Goal: Task Accomplishment & Management: Manage account settings

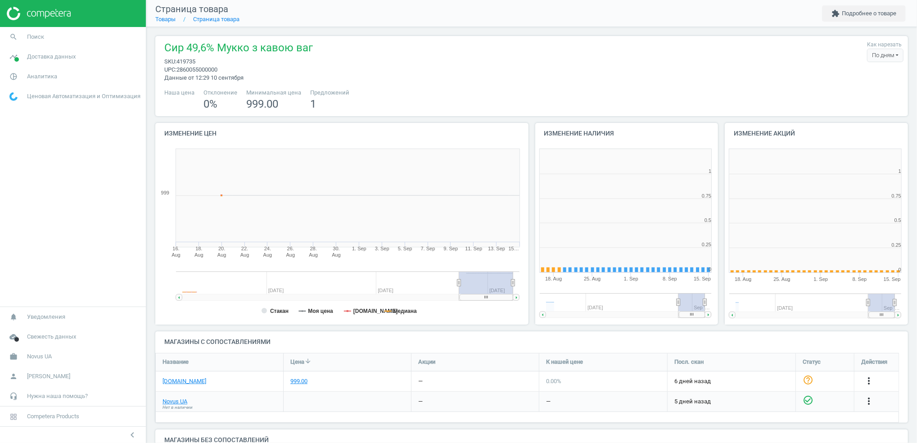
scroll to position [199, 199]
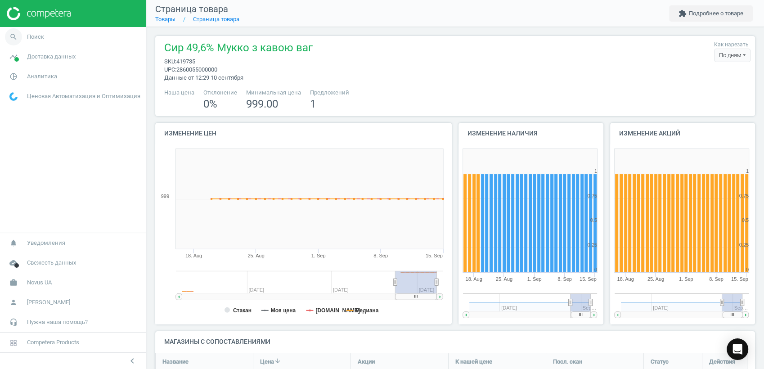
click at [19, 33] on icon "search" at bounding box center [13, 36] width 17 height 17
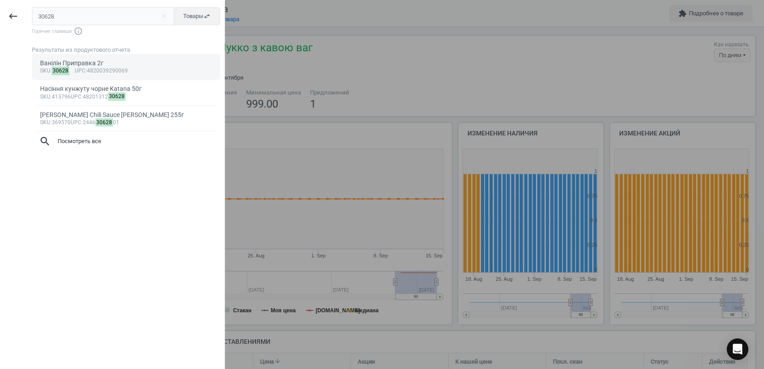
type input "30628"
click at [86, 65] on div "Ванілін Приправка 2г" at bounding box center [126, 63] width 172 height 9
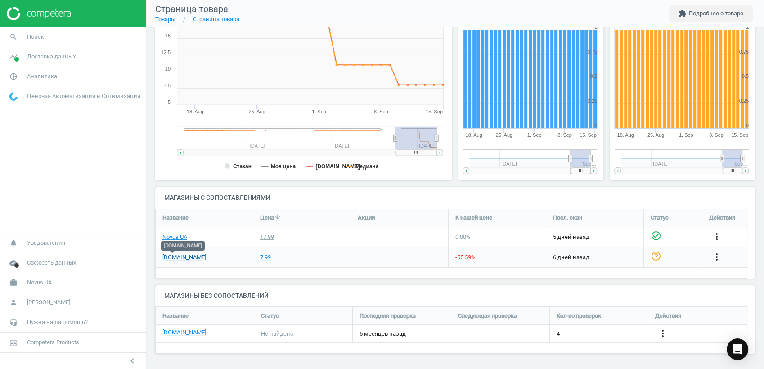
click at [181, 257] on link "[DOMAIN_NAME]" at bounding box center [184, 257] width 44 height 8
click at [13, 38] on icon "search" at bounding box center [13, 36] width 17 height 17
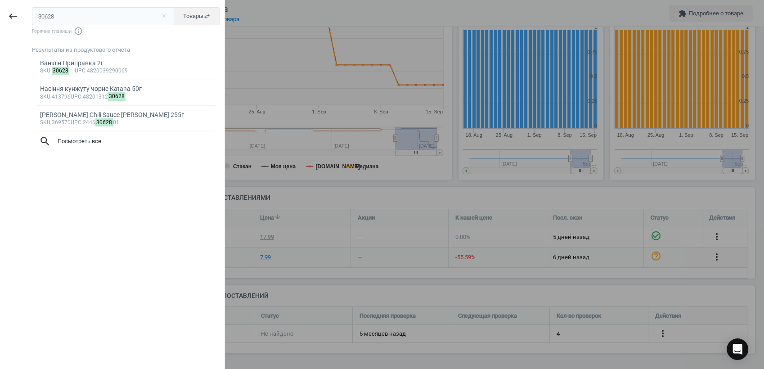
drag, startPoint x: 58, startPoint y: 10, endPoint x: -2, endPoint y: 22, distance: 61.4
click at [0, 22] on html "Group 2 Created with Sketch. ic/cloud_download/grey600 Created with Sketch. gra…" at bounding box center [382, 184] width 764 height 369
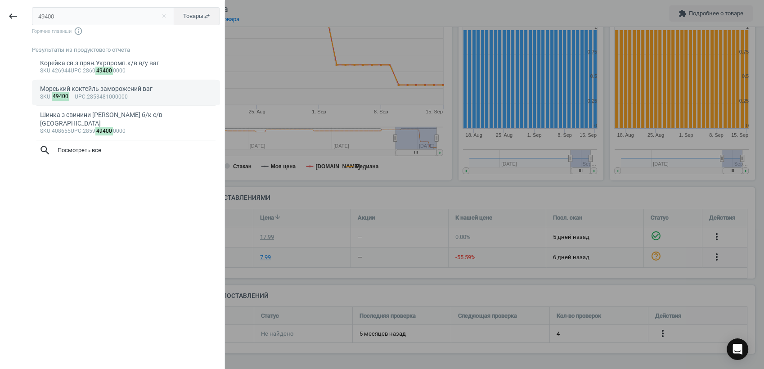
type input "49400"
click at [97, 88] on div "Морський коктейль заморожений ваг" at bounding box center [126, 89] width 172 height 9
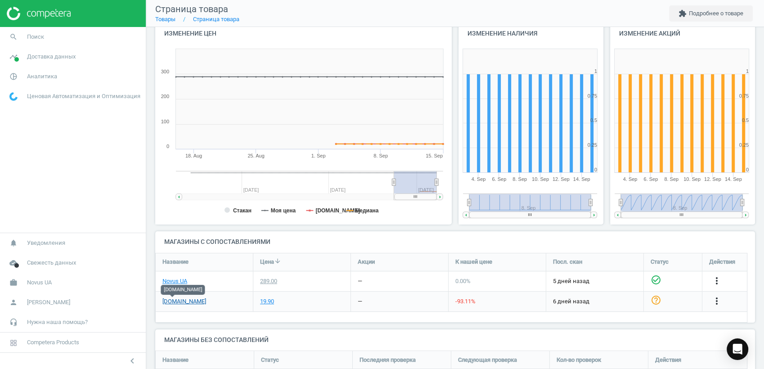
click at [168, 302] on link "[DOMAIN_NAME]" at bounding box center [184, 302] width 44 height 8
click at [170, 282] on link "Novus UA" at bounding box center [174, 281] width 25 height 8
click at [714, 298] on icon "more_vert" at bounding box center [717, 301] width 11 height 11
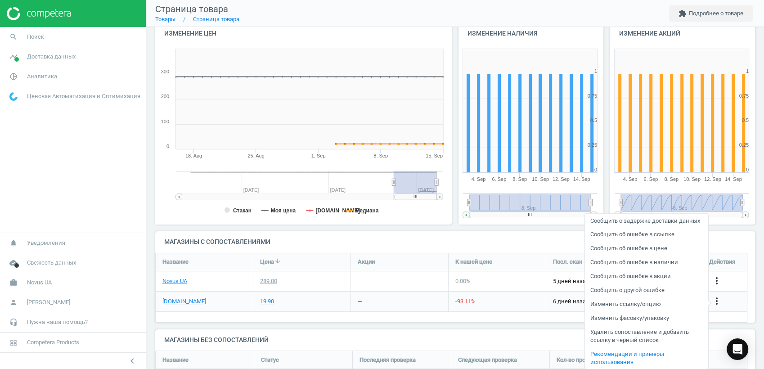
click at [645, 322] on link "Изменить фасовку/упаковку" at bounding box center [646, 318] width 123 height 14
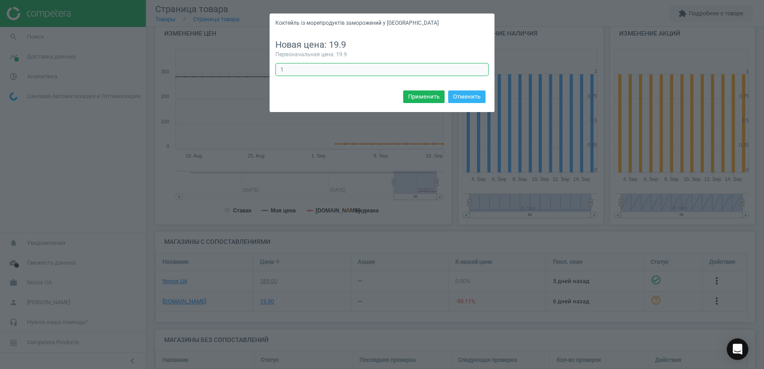
click at [318, 71] on input "1" at bounding box center [381, 70] width 213 height 14
type input "10"
click at [428, 95] on button "Применить" at bounding box center [423, 96] width 41 height 13
